Goal: Find specific page/section: Locate a particular part of the current website

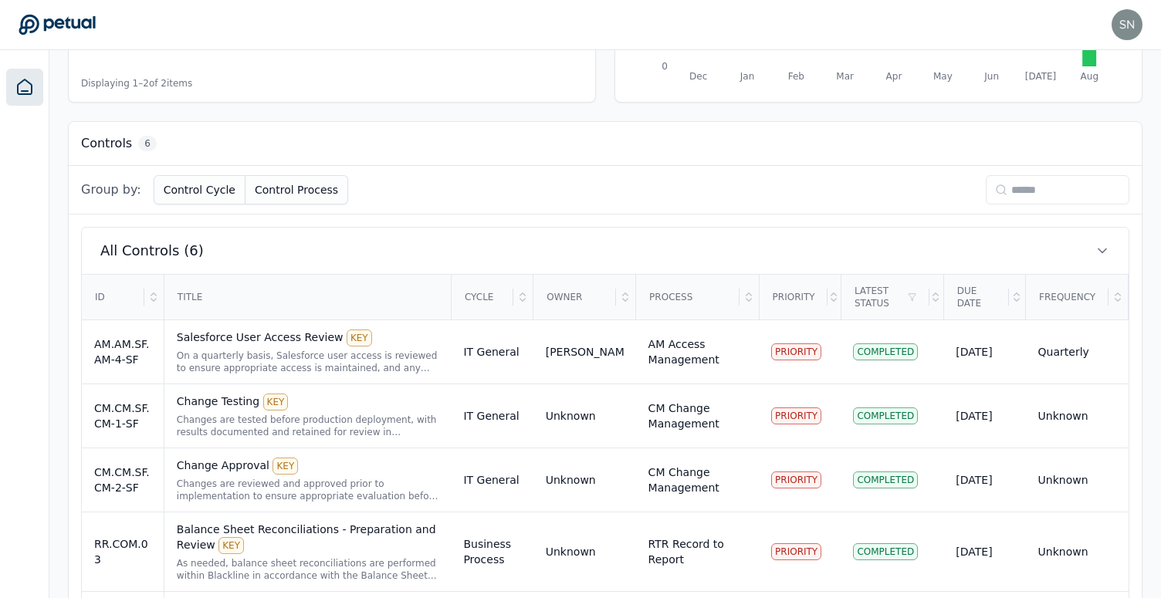
scroll to position [513, 0]
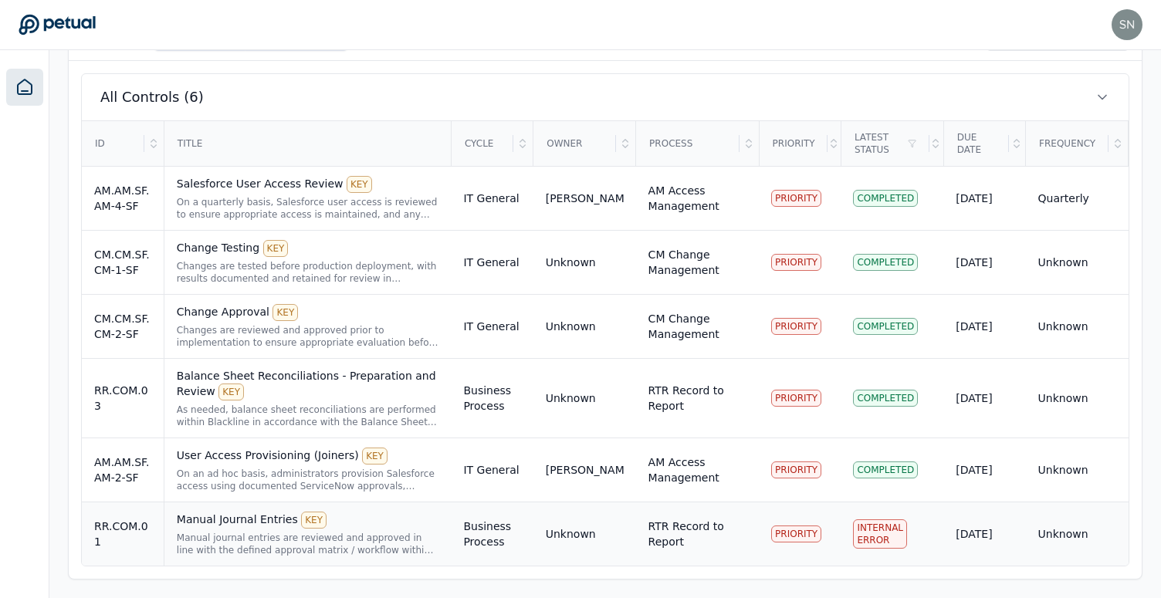
click at [277, 530] on div "Manual Journal Entries KEY Manual journal entries are reviewed and approved in …" at bounding box center [308, 534] width 263 height 45
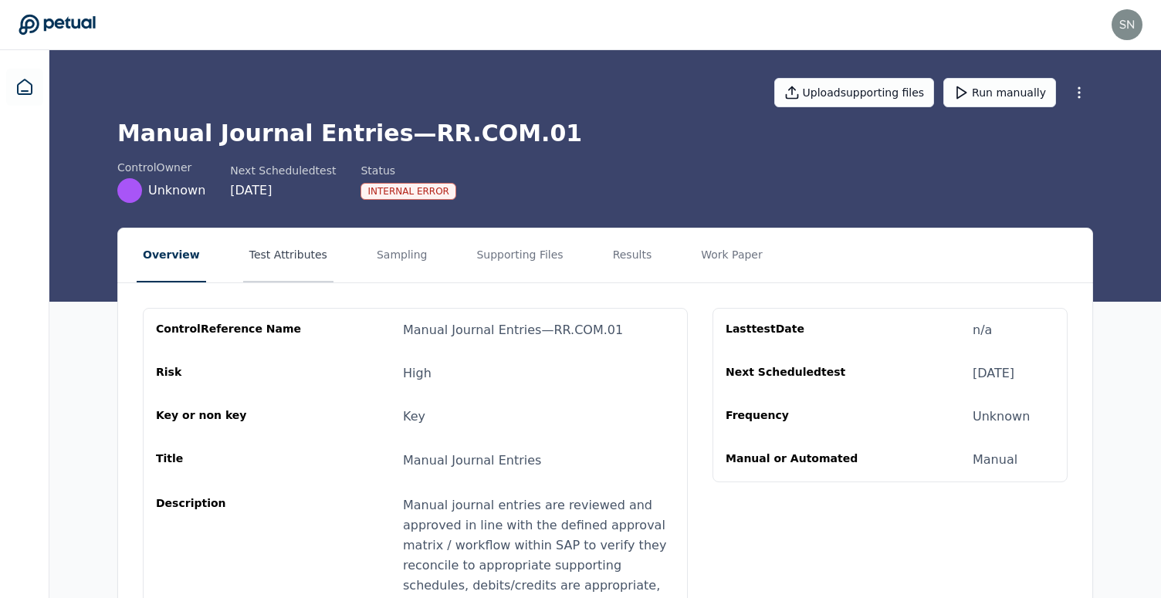
click at [255, 246] on button "Test Attributes" at bounding box center [288, 256] width 90 height 54
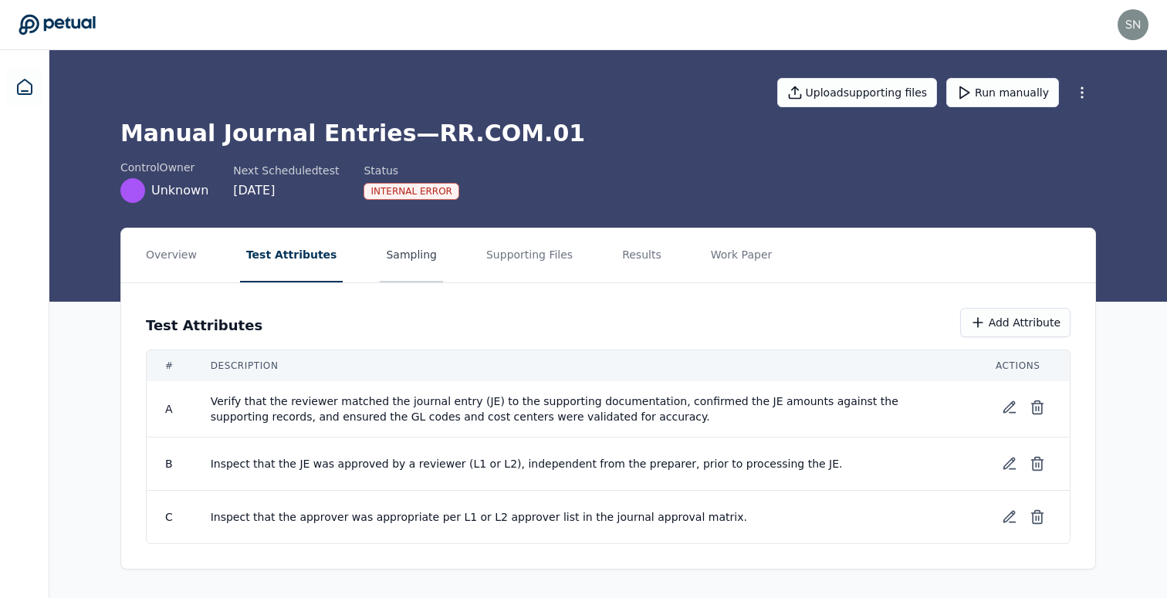
click at [406, 266] on button "Sampling" at bounding box center [411, 256] width 63 height 54
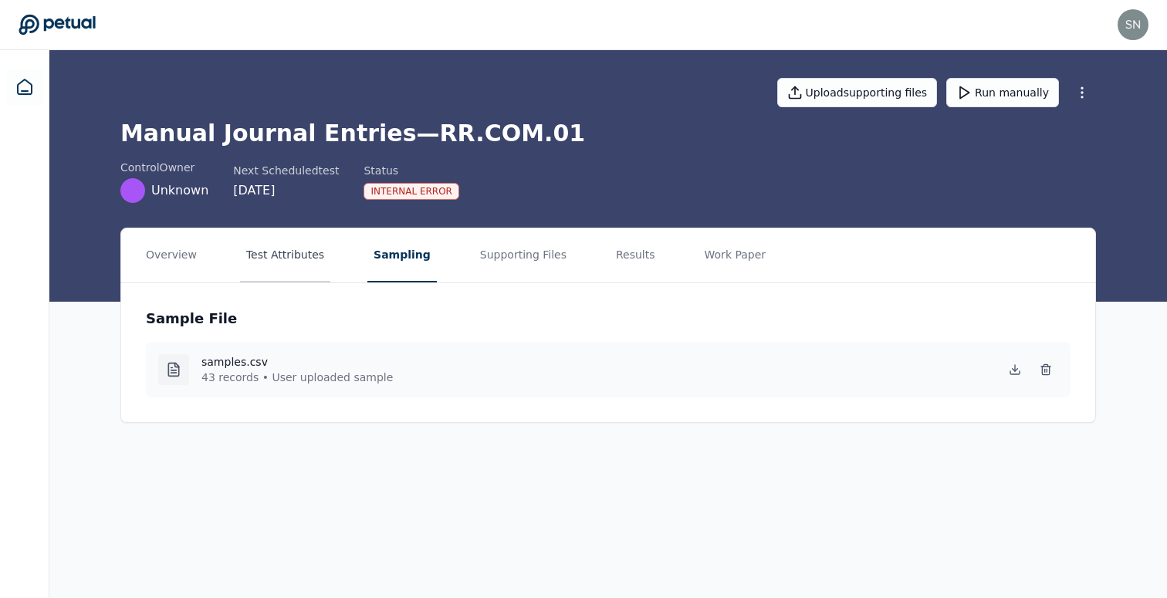
click at [300, 260] on button "Test Attributes" at bounding box center [285, 256] width 90 height 54
